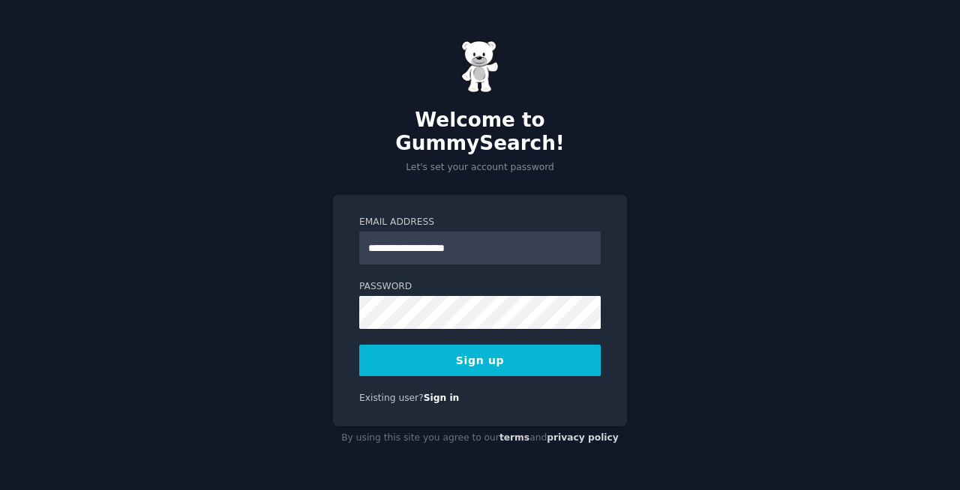
type input "**********"
click at [547, 352] on button "Sign up" at bounding box center [479, 360] width 241 height 31
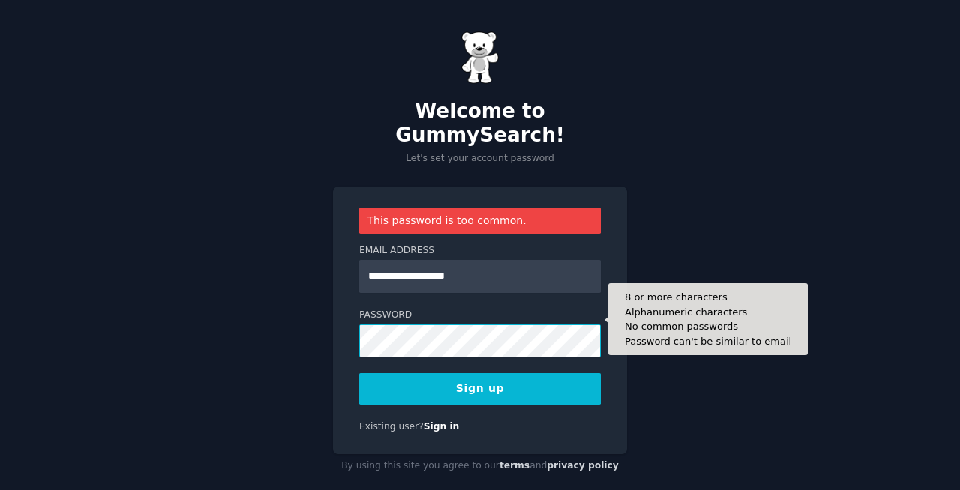
click at [359, 373] on button "Sign up" at bounding box center [479, 388] width 241 height 31
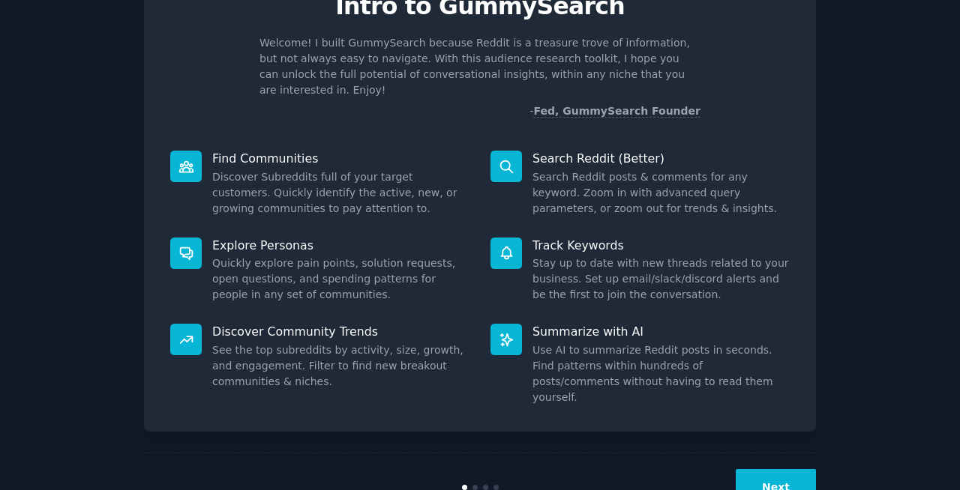
scroll to position [82, 0]
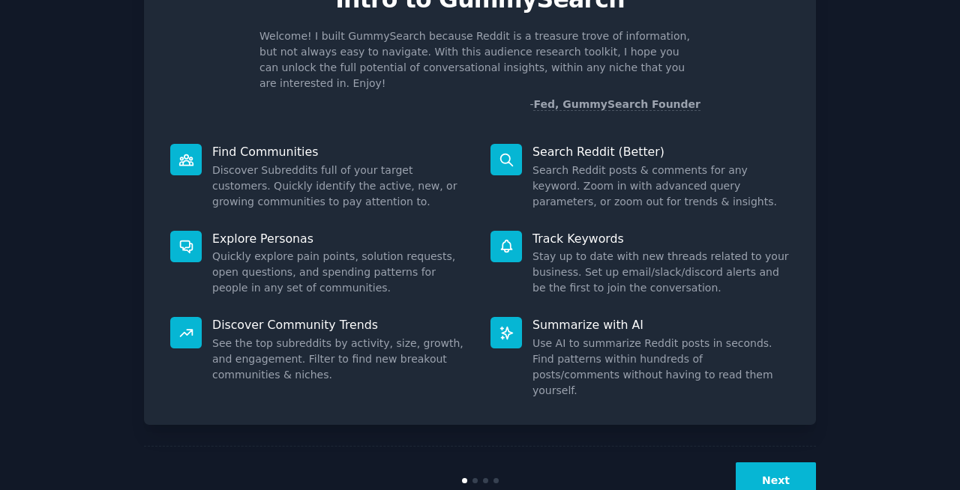
click at [769, 463] on button "Next" at bounding box center [776, 481] width 80 height 37
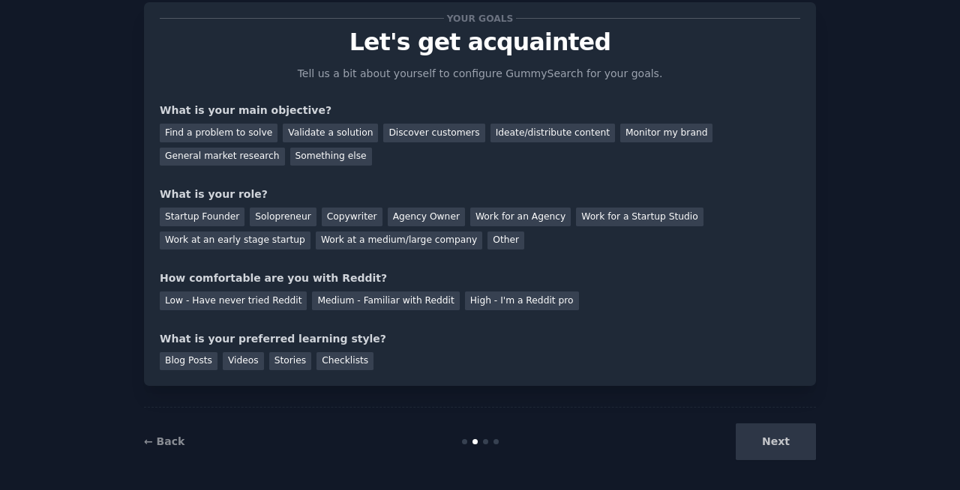
scroll to position [40, 0]
click at [257, 134] on div "Find a problem to solve" at bounding box center [219, 132] width 118 height 19
click at [337, 127] on div "Validate a solution" at bounding box center [330, 132] width 95 height 19
click at [227, 132] on div "Find a problem to solve" at bounding box center [219, 132] width 118 height 19
click at [262, 220] on div "Solopreneur" at bounding box center [283, 216] width 66 height 19
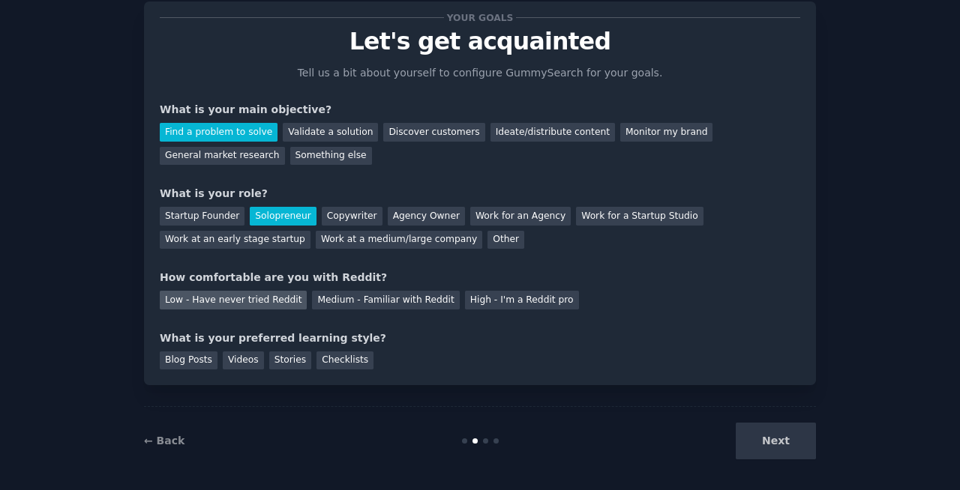
click at [262, 304] on div "Low - Have never tried Reddit" at bounding box center [233, 300] width 147 height 19
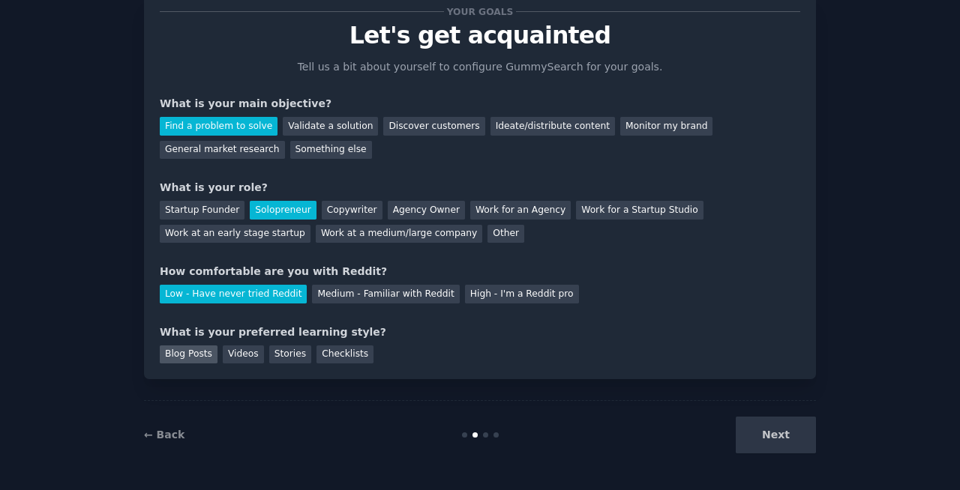
click at [183, 355] on div "Blog Posts" at bounding box center [189, 355] width 58 height 19
click at [777, 439] on button "Next" at bounding box center [776, 435] width 80 height 37
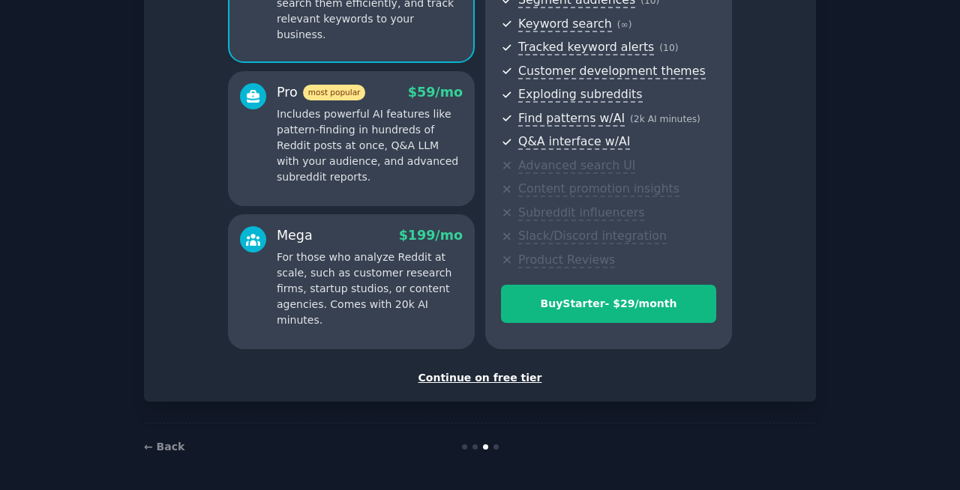
scroll to position [208, 0]
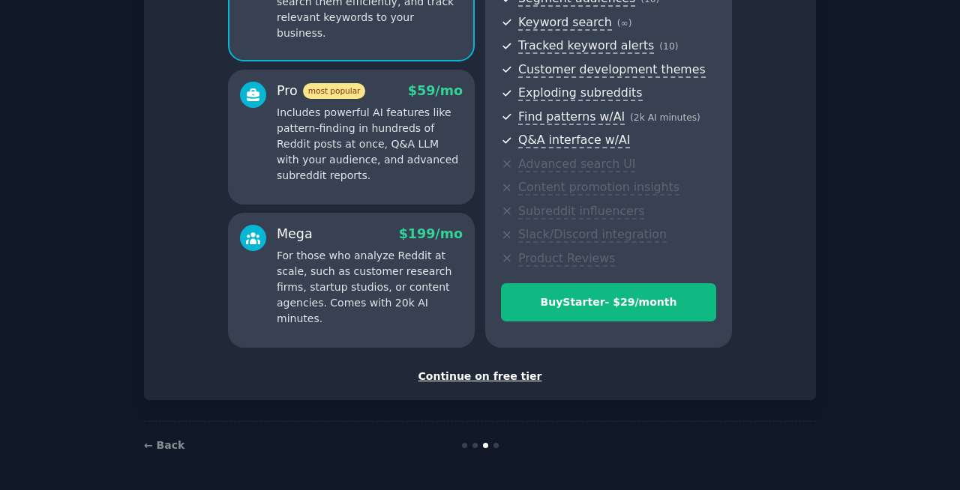
click at [500, 377] on div "Continue on free tier" at bounding box center [480, 377] width 640 height 16
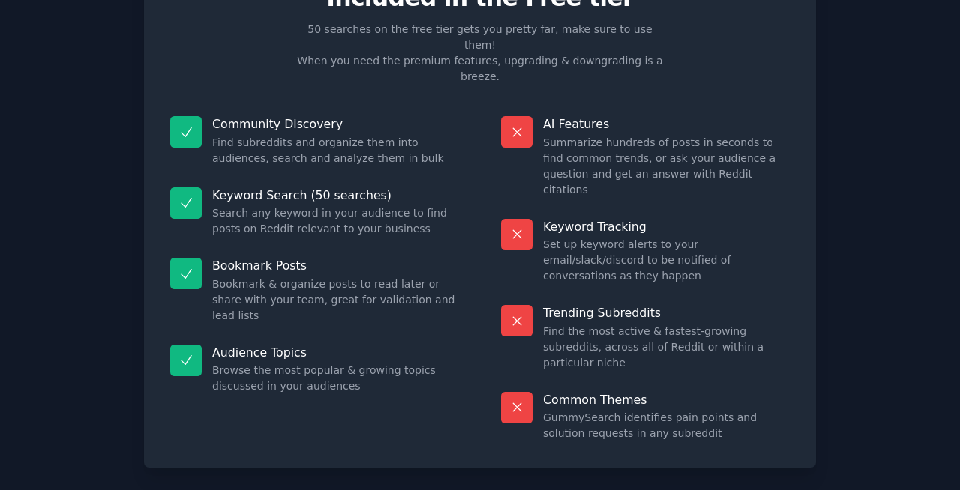
scroll to position [85, 0]
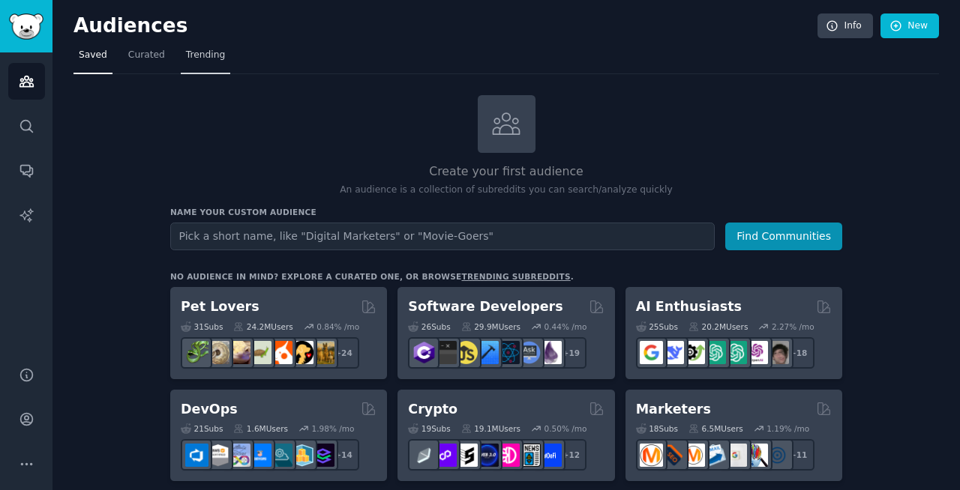
click at [200, 58] on span "Trending" at bounding box center [205, 55] width 39 height 13
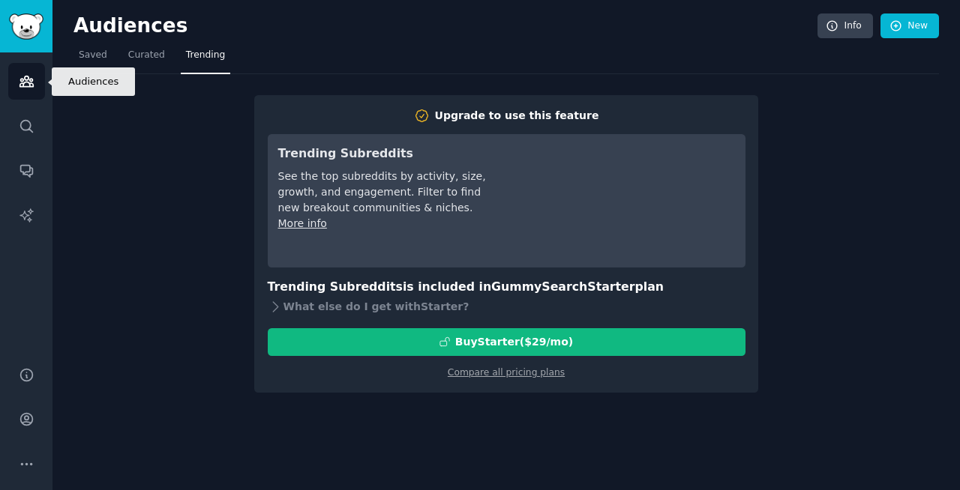
click at [29, 81] on icon "Sidebar" at bounding box center [25, 81] width 13 height 10
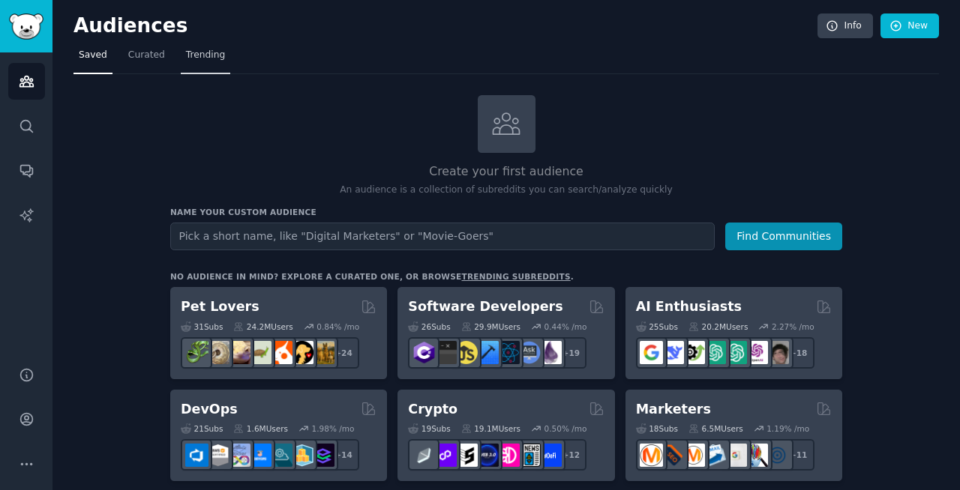
click at [199, 61] on span "Trending" at bounding box center [205, 55] width 39 height 13
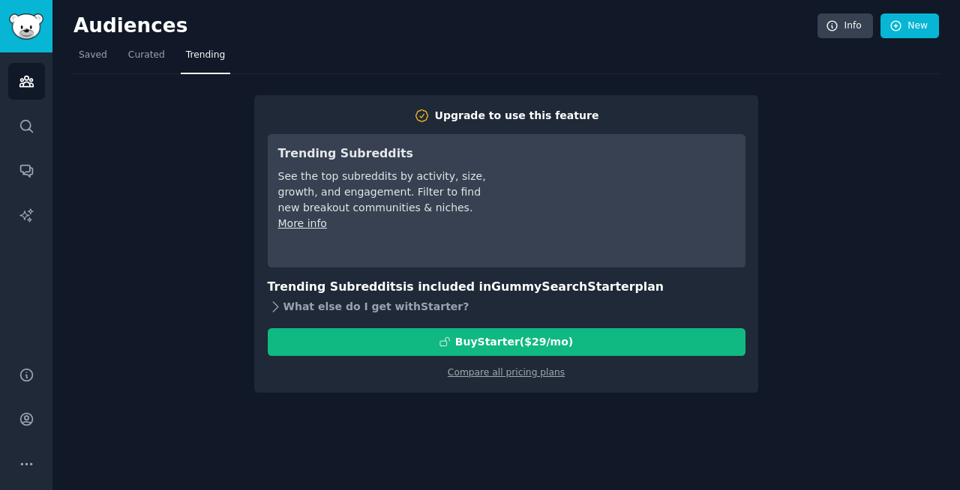
click at [276, 308] on icon at bounding box center [275, 307] width 5 height 10
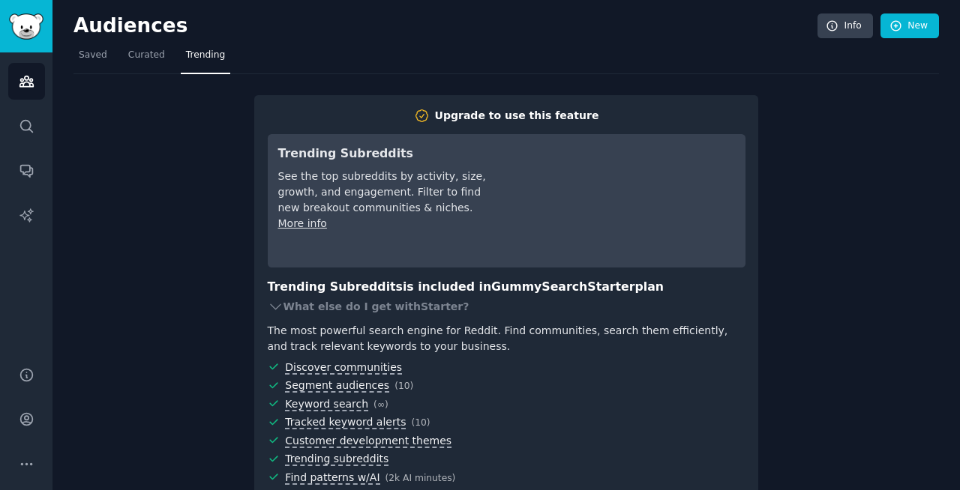
scroll to position [112, 0]
